Goal: Transaction & Acquisition: Purchase product/service

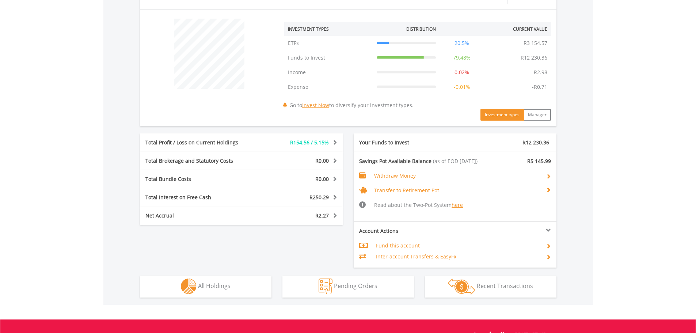
scroll to position [357, 0]
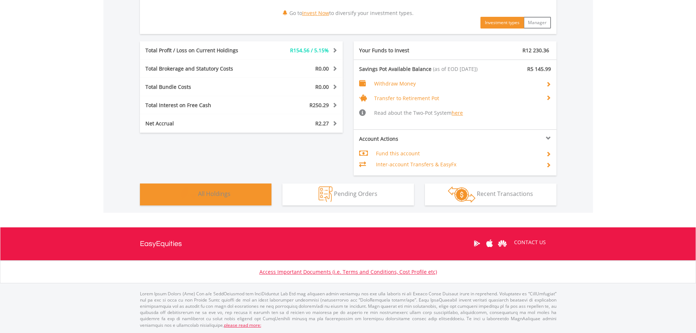
click at [243, 195] on button "Holdings All Holdings" at bounding box center [206, 194] width 132 height 22
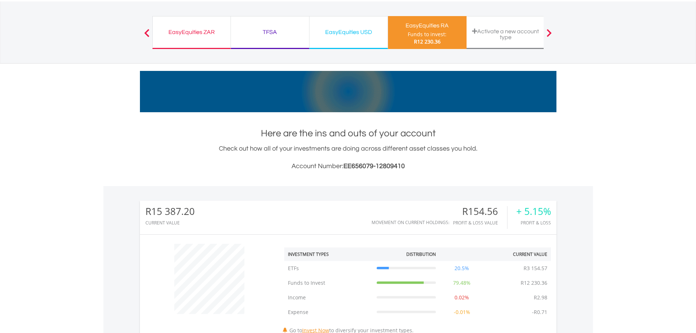
scroll to position [0, 0]
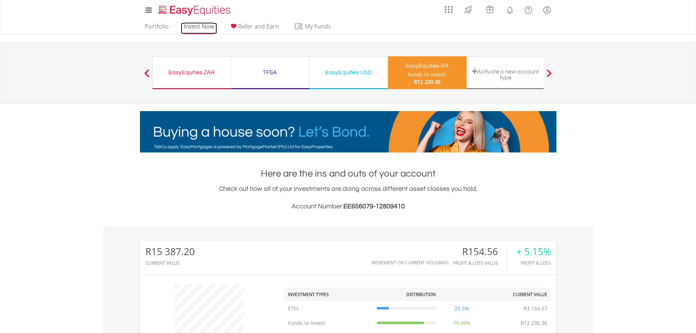
click at [196, 25] on link "Invest Now" at bounding box center [199, 28] width 36 height 11
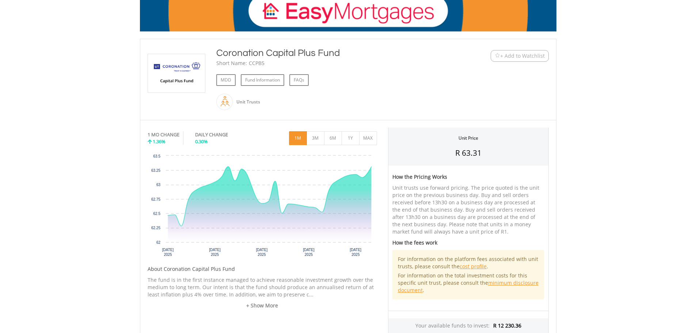
scroll to position [110, 0]
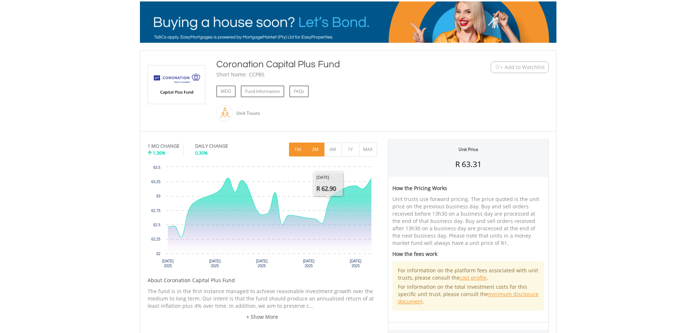
click at [317, 150] on button "3M" at bounding box center [316, 150] width 18 height 14
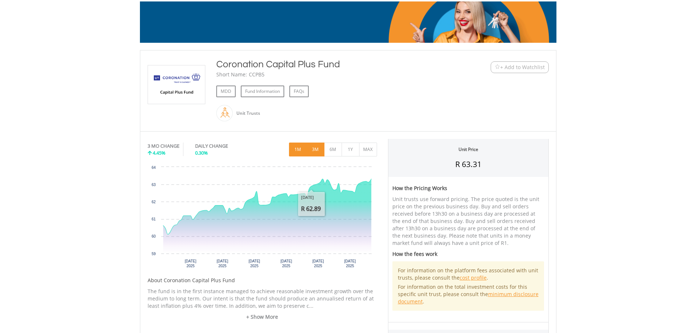
click at [299, 152] on button "1M" at bounding box center [298, 150] width 18 height 14
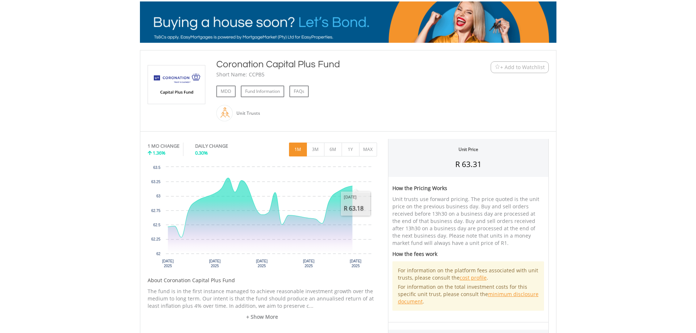
scroll to position [183, 0]
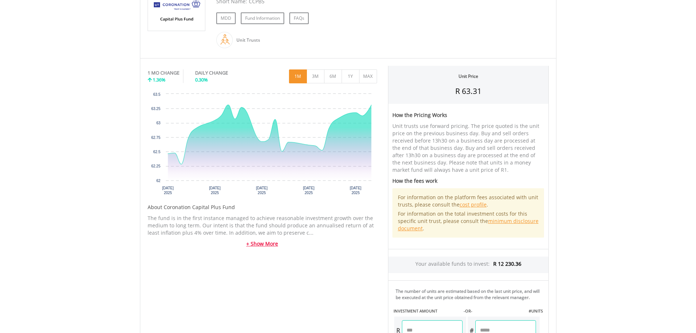
click at [261, 245] on link "+ Show More" at bounding box center [263, 243] width 230 height 7
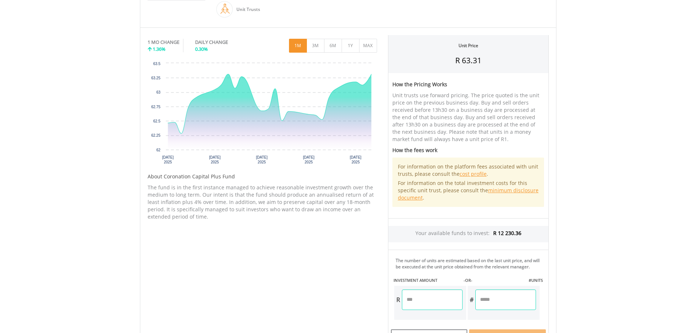
scroll to position [256, 0]
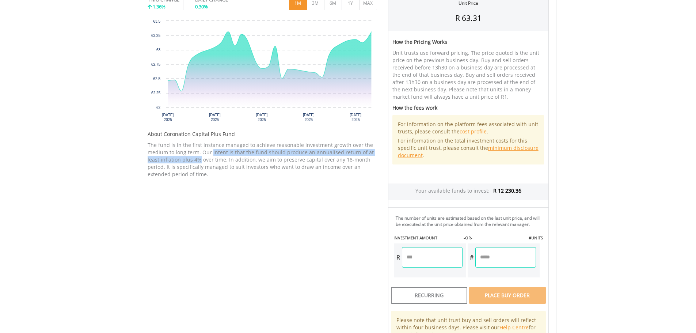
drag, startPoint x: 211, startPoint y: 151, endPoint x: 199, endPoint y: 162, distance: 16.5
click at [199, 162] on p "The fund is in the first instance managed to achieve reasonable investment grow…" at bounding box center [263, 159] width 230 height 37
click at [220, 164] on p "The fund is in the first instance managed to achieve reasonable investment grow…" at bounding box center [263, 159] width 230 height 37
drag, startPoint x: 175, startPoint y: 163, endPoint x: 243, endPoint y: 161, distance: 68.0
click at [239, 161] on p "The fund is in the first instance managed to achieve reasonable investment grow…" at bounding box center [263, 159] width 230 height 37
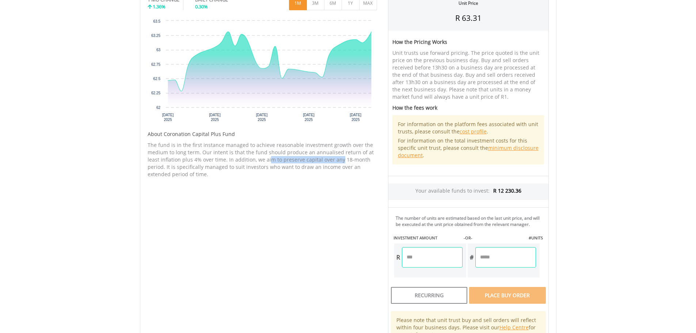
drag, startPoint x: 267, startPoint y: 161, endPoint x: 339, endPoint y: 159, distance: 72.8
click at [339, 159] on p "The fund is in the first instance managed to achieve reasonable investment grow…" at bounding box center [263, 159] width 230 height 37
click at [356, 159] on p "The fund is in the first instance managed to achieve reasonable investment grow…" at bounding box center [263, 159] width 230 height 37
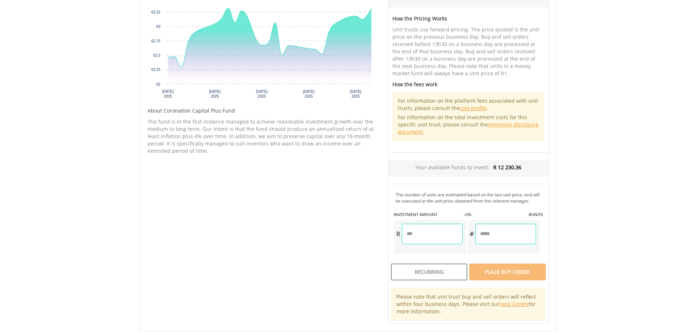
scroll to position [292, 0]
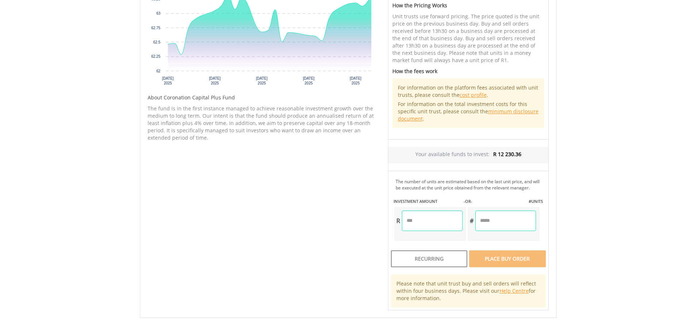
click at [422, 224] on input "number" at bounding box center [432, 220] width 61 height 20
type input "*******"
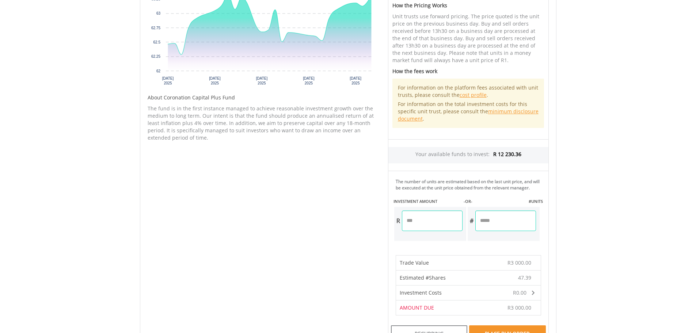
drag, startPoint x: 508, startPoint y: 260, endPoint x: 511, endPoint y: 265, distance: 5.3
click at [511, 265] on form "Your available funds to invest: R 12 230.36 The number of units are estimated b…" at bounding box center [468, 263] width 161 height 246
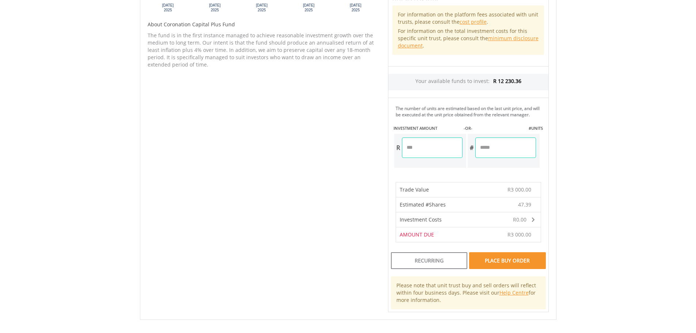
click at [526, 263] on div "Place Buy Order" at bounding box center [507, 260] width 76 height 17
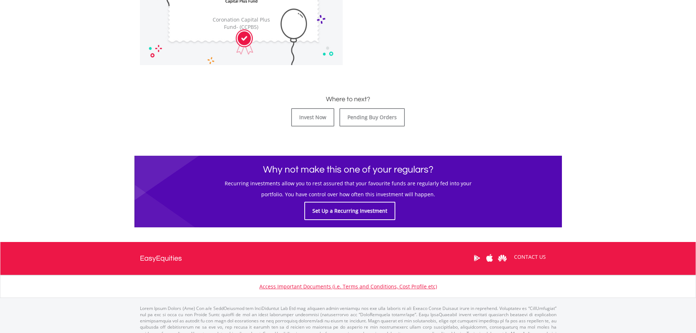
scroll to position [292, 0]
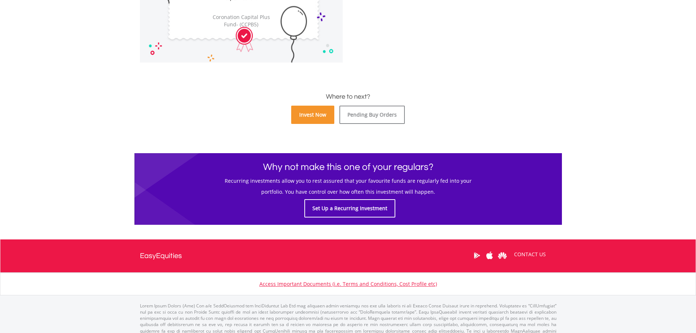
click at [317, 116] on link "Invest Now" at bounding box center [312, 115] width 43 height 18
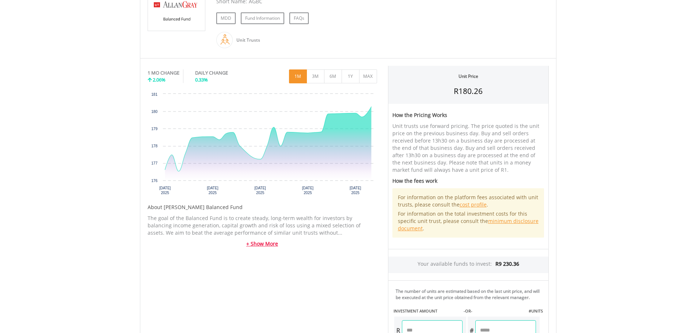
click at [262, 244] on link "+ Show More" at bounding box center [263, 243] width 230 height 7
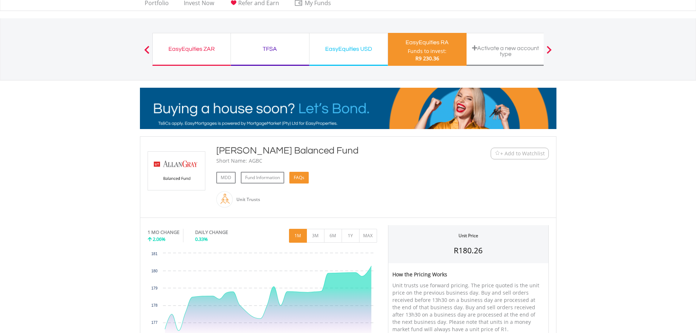
scroll to position [37, 0]
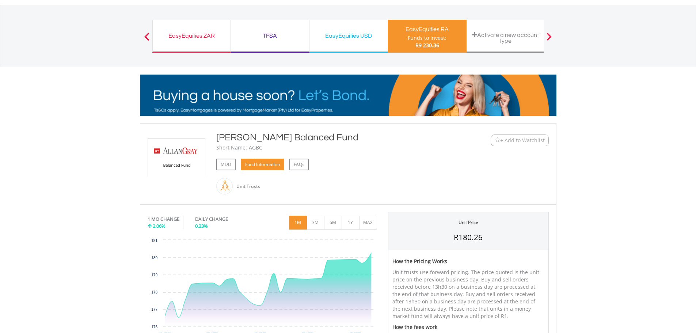
click at [266, 164] on link "Fund Information" at bounding box center [262, 165] width 43 height 12
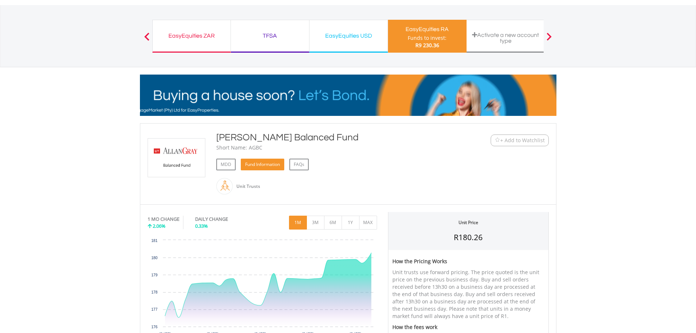
scroll to position [73, 0]
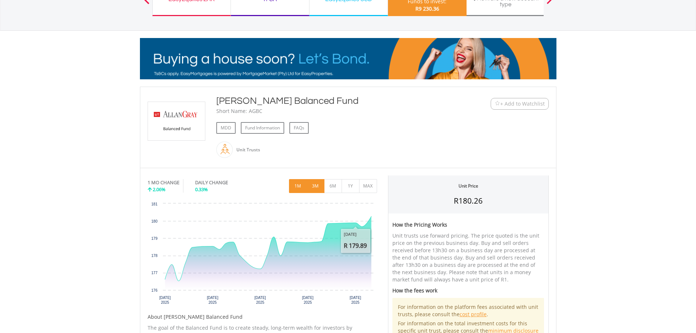
click at [318, 186] on button "3M" at bounding box center [316, 186] width 18 height 14
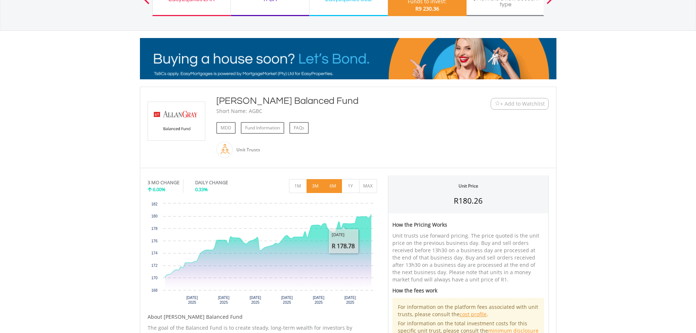
click at [334, 186] on button "6M" at bounding box center [333, 186] width 18 height 14
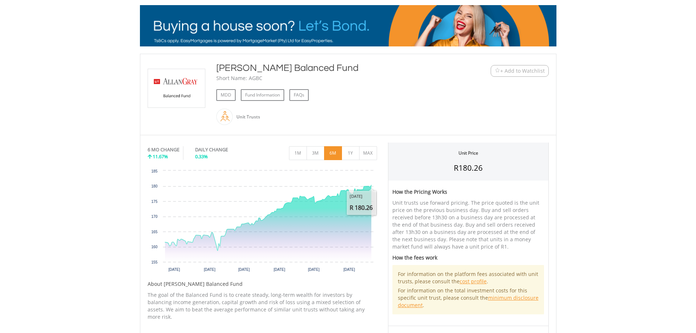
scroll to position [146, 0]
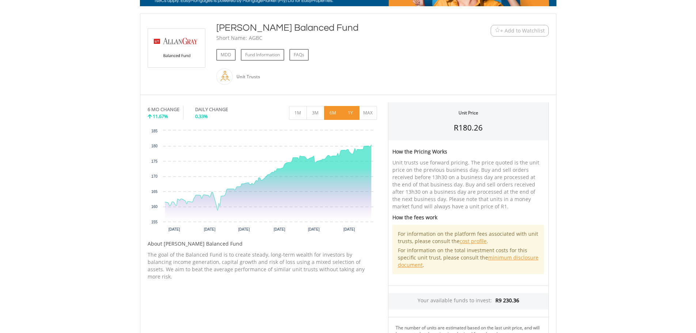
click at [354, 114] on button "1Y" at bounding box center [351, 113] width 18 height 14
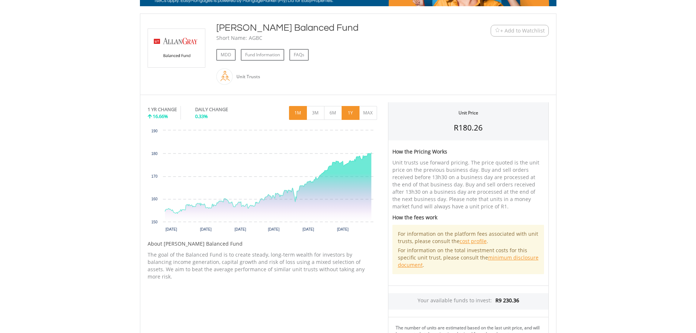
click at [299, 110] on button "1M" at bounding box center [298, 113] width 18 height 14
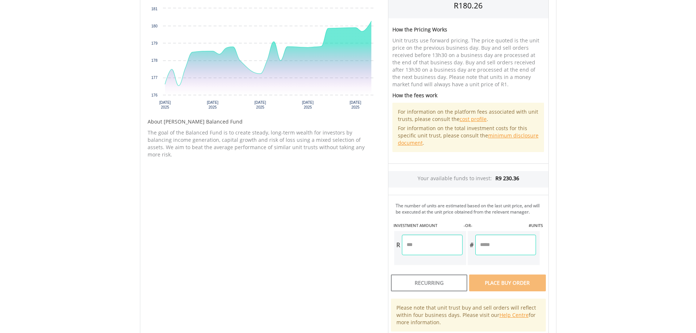
scroll to position [292, 0]
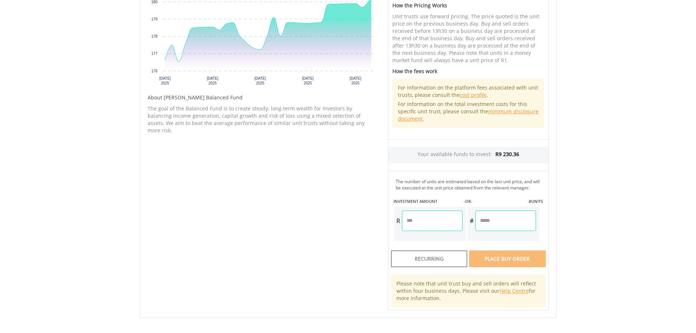
click at [430, 216] on input "number" at bounding box center [432, 220] width 61 height 20
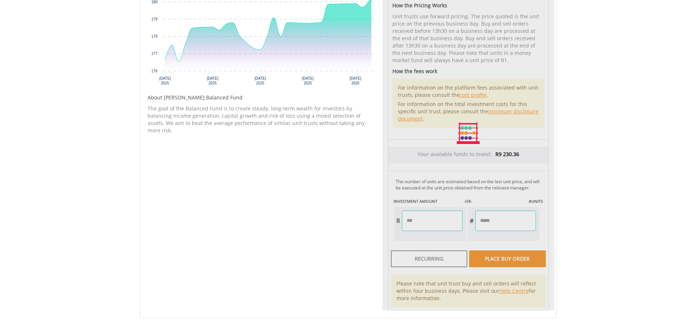
type input "*******"
click at [502, 261] on div "Unit Price R180.26 How the Pricing Works Unit trusts use forward pricing. The p…" at bounding box center [469, 133] width 172 height 354
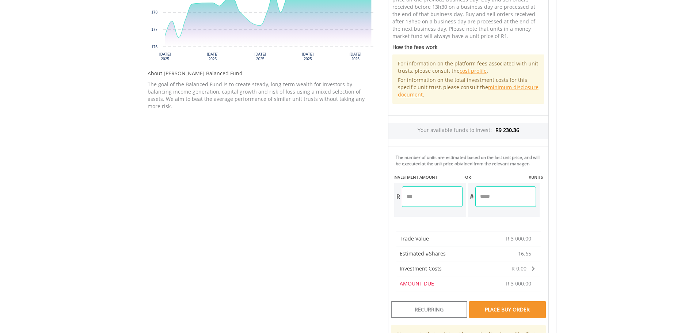
scroll to position [365, 0]
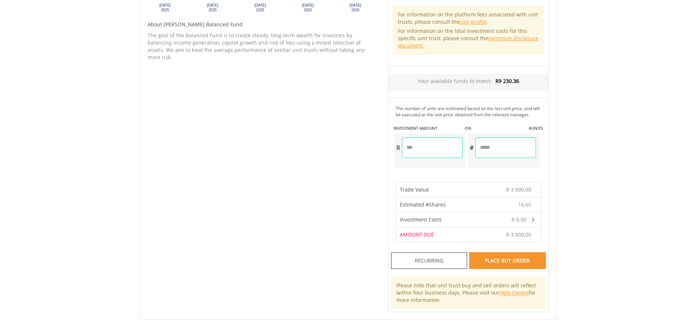
click at [515, 263] on div "Place Buy Order" at bounding box center [507, 260] width 76 height 17
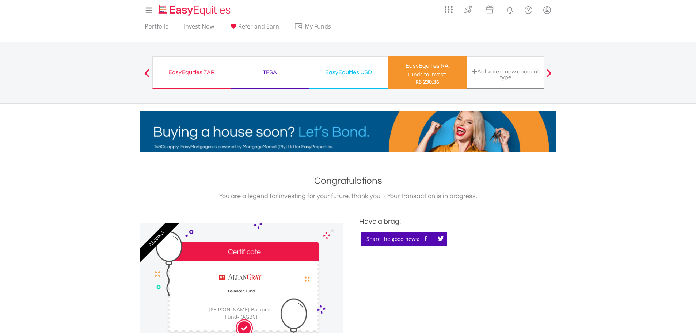
click at [437, 76] on div "Funds to invest:" at bounding box center [427, 74] width 39 height 7
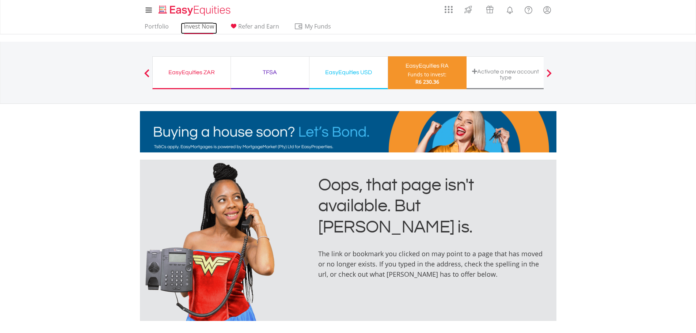
click at [204, 24] on link "Invest Now" at bounding box center [199, 28] width 36 height 11
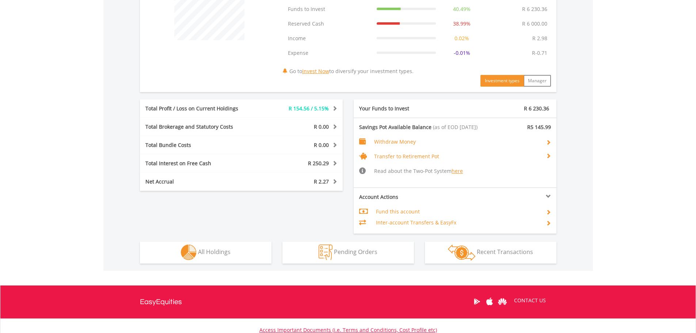
scroll to position [329, 0]
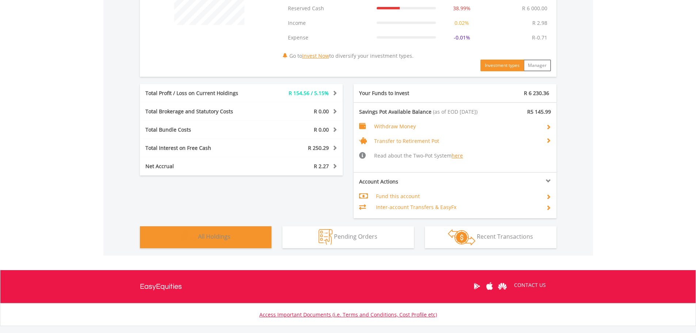
click at [253, 241] on button "Holdings All Holdings" at bounding box center [206, 237] width 132 height 22
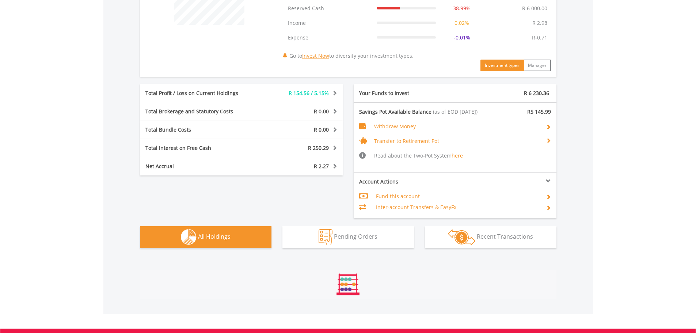
scroll to position [488, 0]
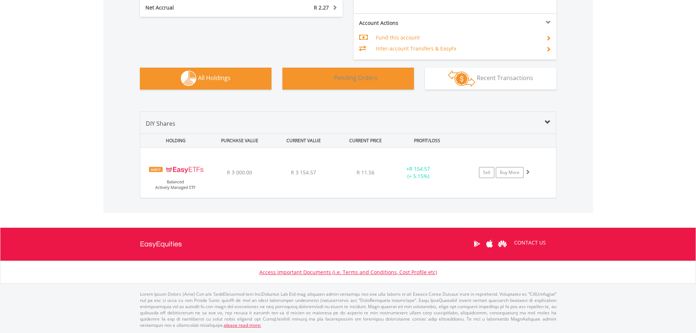
click at [391, 86] on button "Pending Orders Pending Orders" at bounding box center [348, 79] width 132 height 22
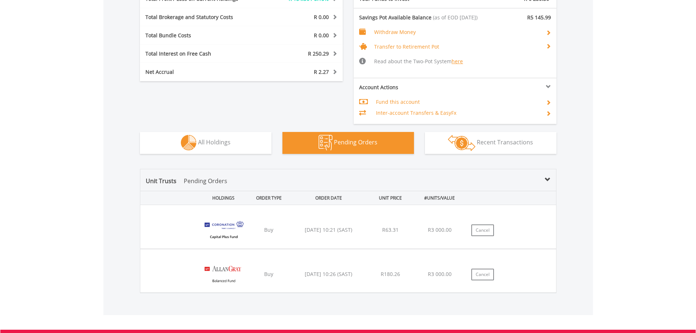
scroll to position [526, 0]
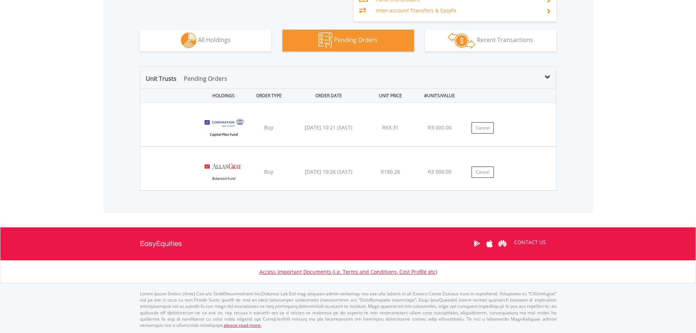
click at [215, 83] on div "Unit Trusts Pending Orders" at bounding box center [348, 81] width 416 height 14
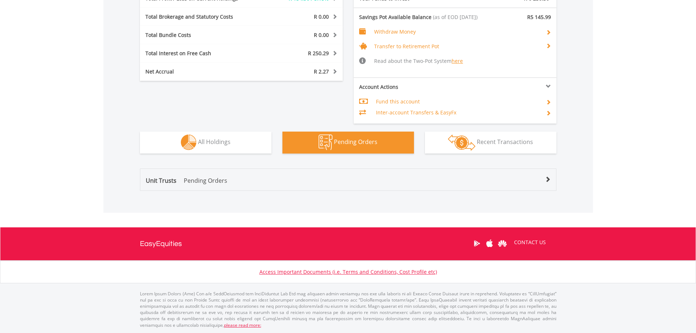
click at [203, 183] on p "Pending Orders" at bounding box center [205, 180] width 43 height 9
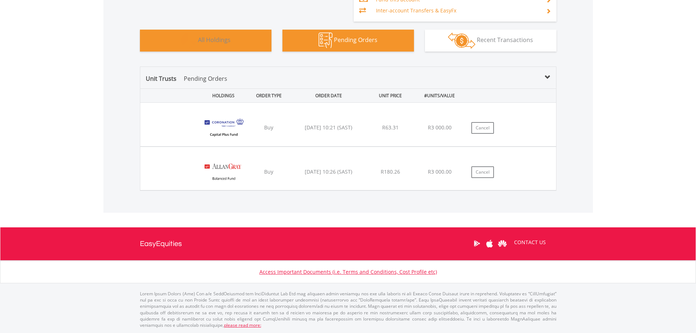
click at [206, 43] on span "All Holdings" at bounding box center [214, 40] width 33 height 8
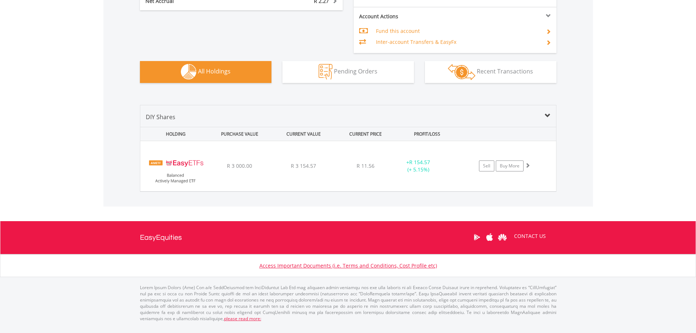
scroll to position [488, 0]
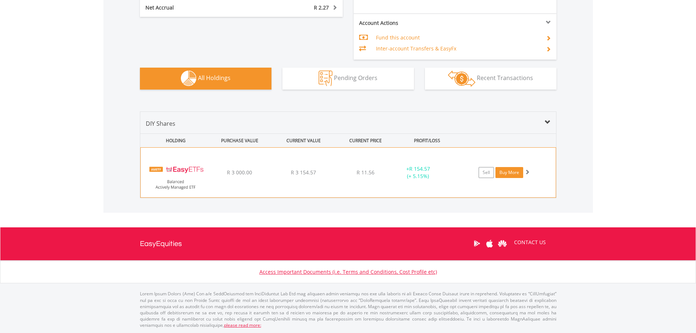
click at [512, 175] on link "Buy More" at bounding box center [510, 172] width 28 height 11
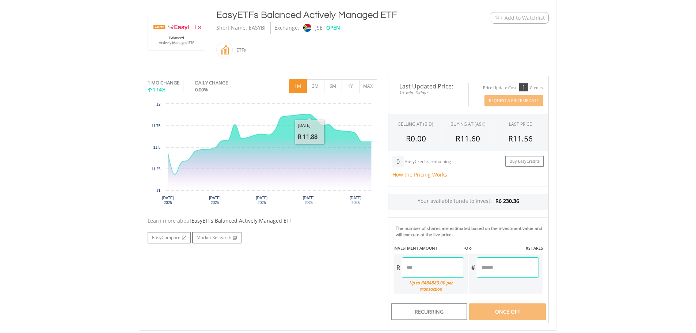
scroll to position [224, 0]
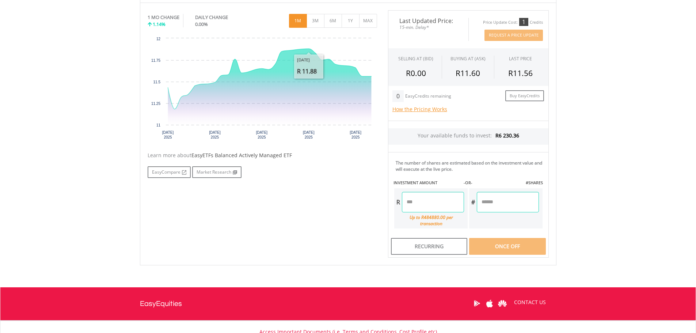
click at [438, 200] on input "number" at bounding box center [433, 202] width 62 height 20
click at [338, 23] on button "6M" at bounding box center [333, 21] width 18 height 14
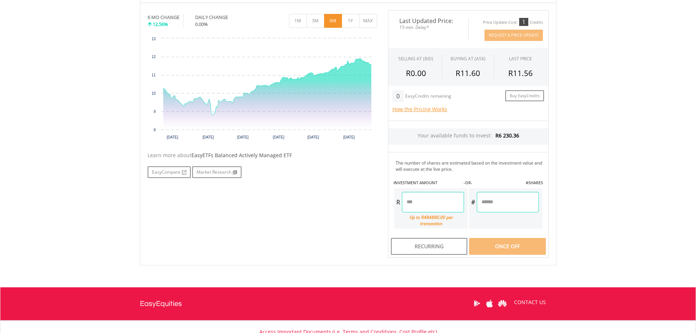
click at [428, 205] on input "number" at bounding box center [433, 202] width 62 height 20
type input "*******"
type input "********"
click at [511, 242] on div "Last Updated Price: 15-min. Delay* Price Update Cost: 1 Credits Request A Price…" at bounding box center [469, 134] width 172 height 248
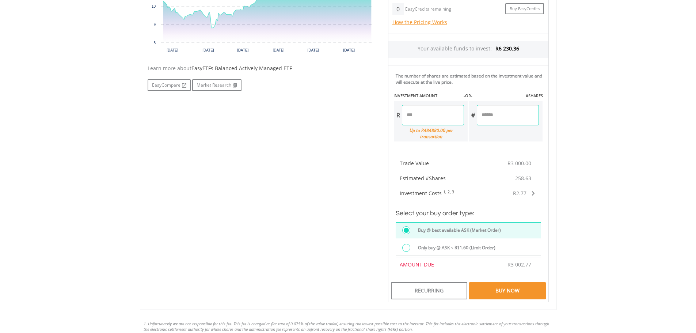
scroll to position [334, 0]
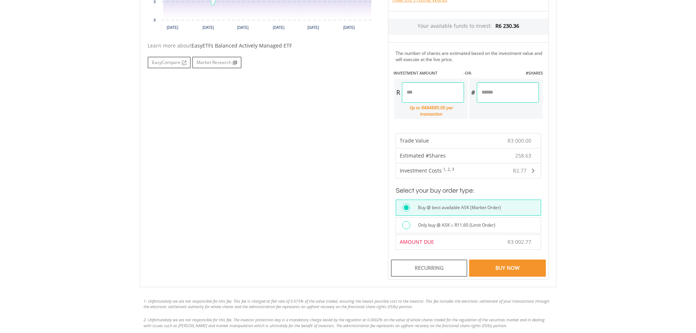
click at [508, 264] on div "Buy Now" at bounding box center [507, 267] width 76 height 17
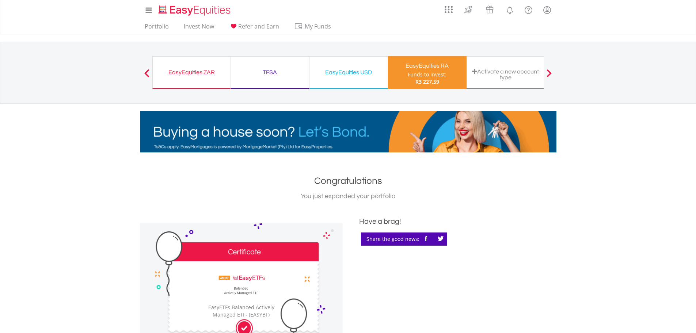
click at [272, 72] on div "TFSA" at bounding box center [269, 72] width 69 height 10
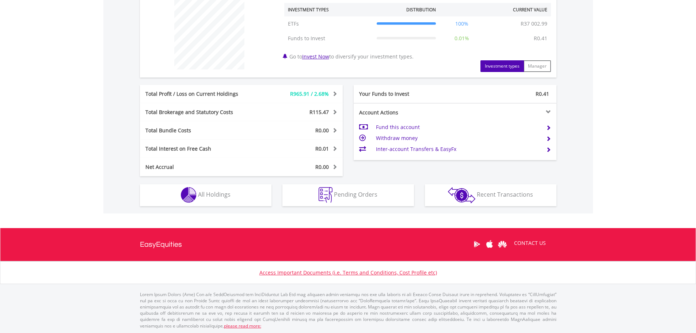
scroll to position [285, 0]
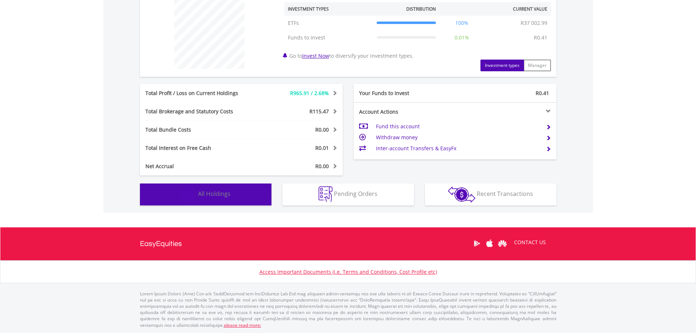
click at [246, 190] on button "Holdings All Holdings" at bounding box center [206, 194] width 132 height 22
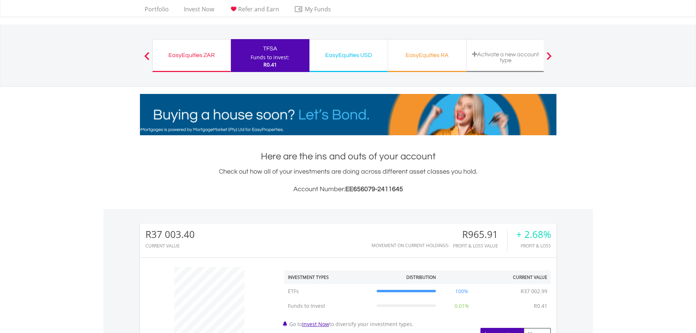
scroll to position [0, 0]
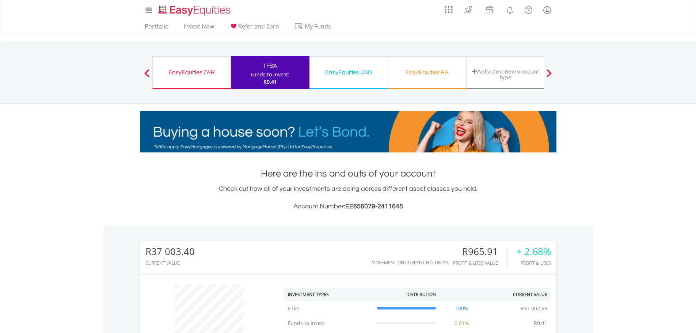
click at [208, 79] on div "EasyEquities ZAR Funds to invest: R0.41" at bounding box center [191, 72] width 79 height 33
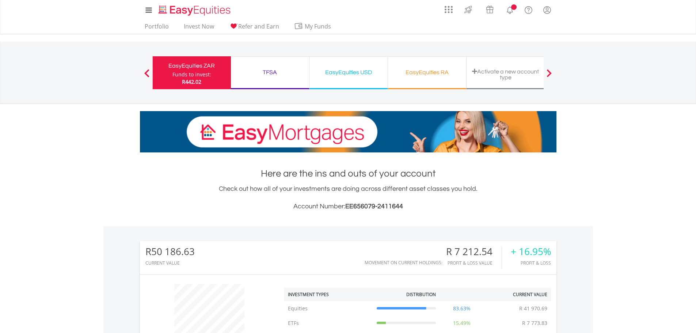
scroll to position [70, 139]
